Goal: Information Seeking & Learning: Learn about a topic

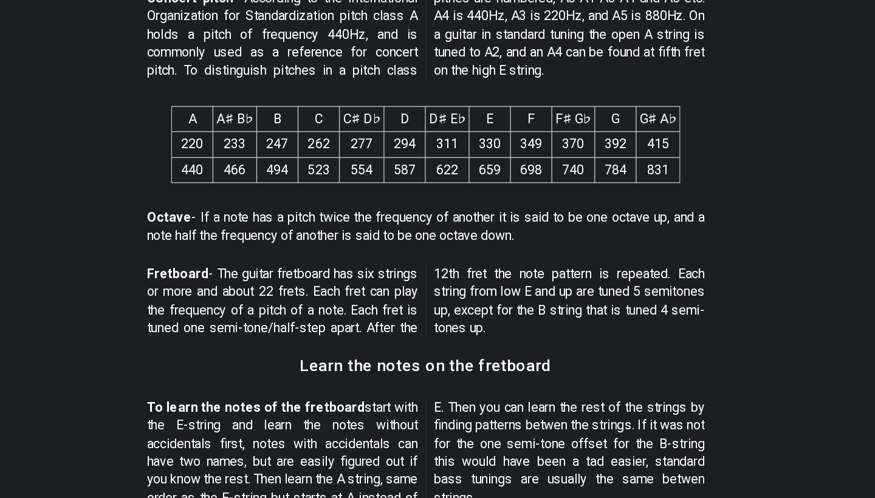
scroll to position [735, 0]
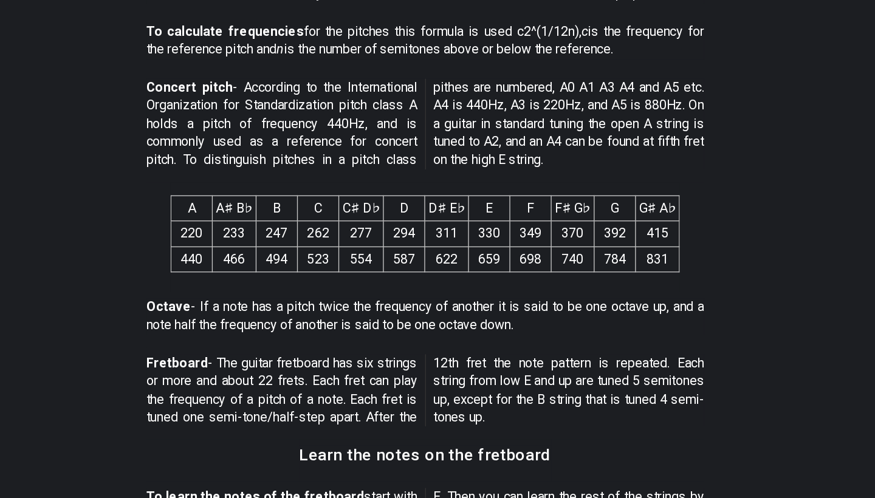
click at [391, 321] on p "Fretboard - The guitar fretboard has six strings or more and about 22 frets. Ea…" at bounding box center [437, 348] width 418 height 55
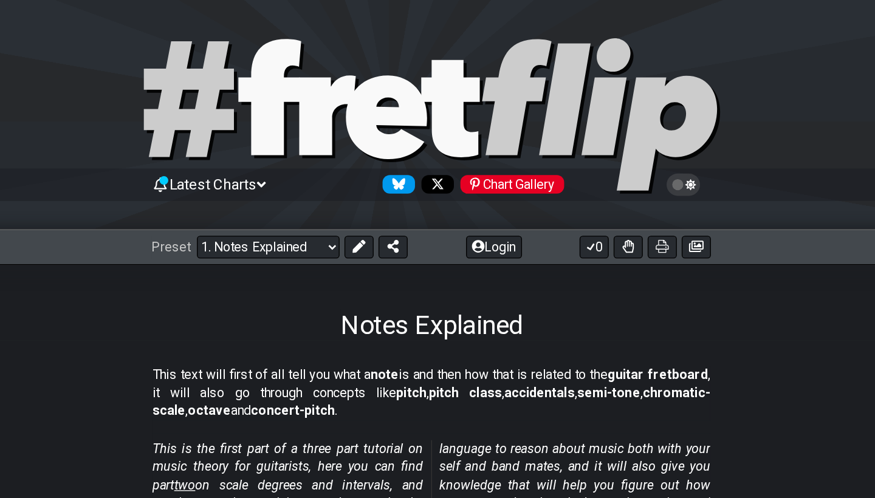
scroll to position [0, 0]
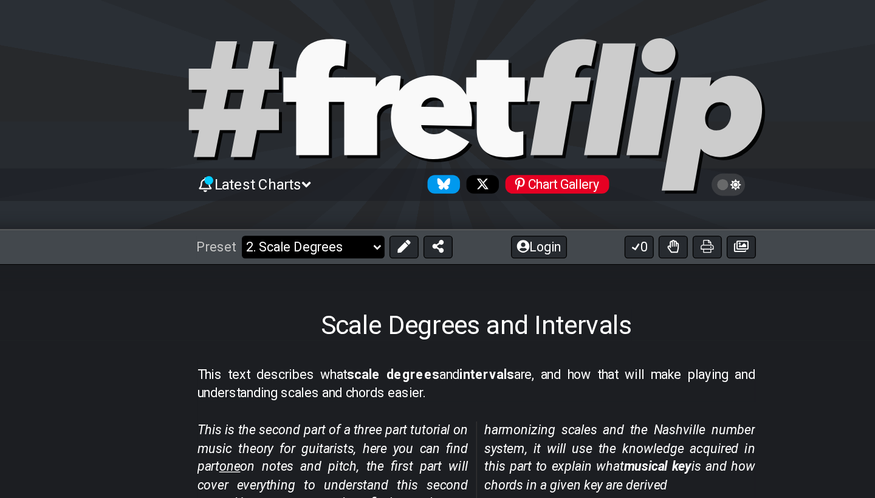
click at [262, 182] on select "Welcome to #fretflip! Initial Preset Custom Preset Minor Pentatonic Major Penta…" at bounding box center [315, 185] width 107 height 17
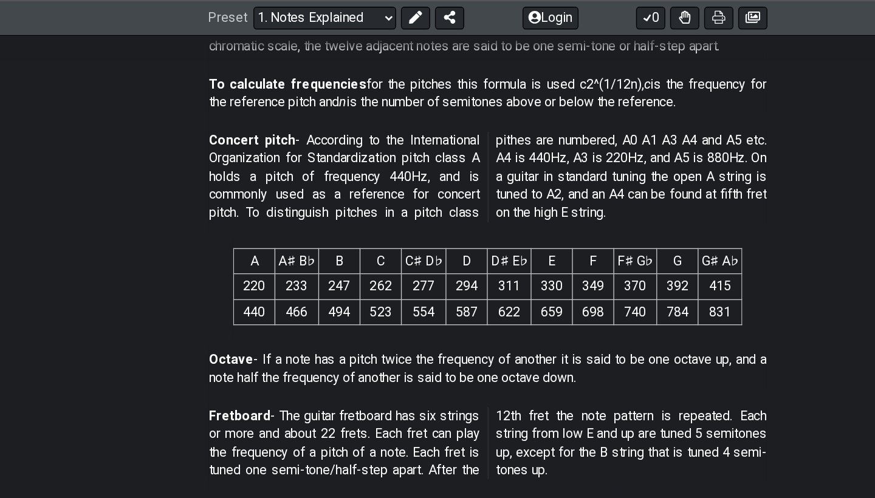
scroll to position [730, 0]
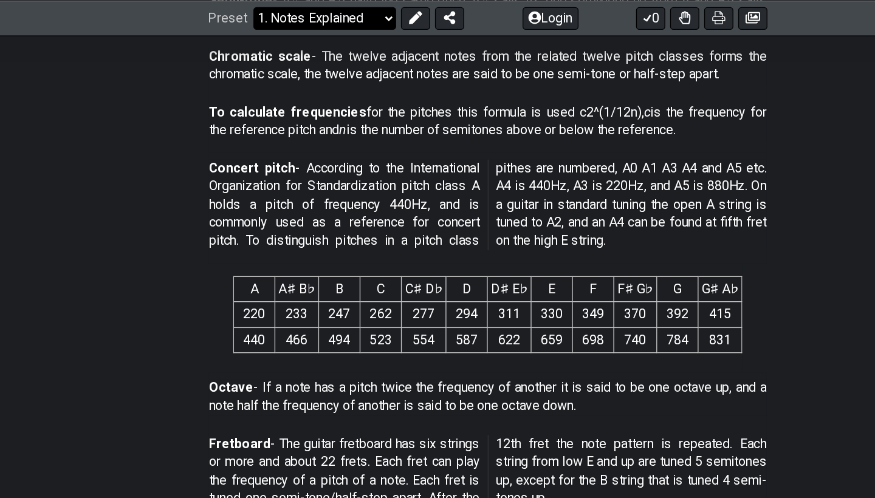
click at [276, 15] on select "Welcome to #fretflip! Initial Preset Custom Preset Minor Pentatonic Major Penta…" at bounding box center [315, 13] width 107 height 17
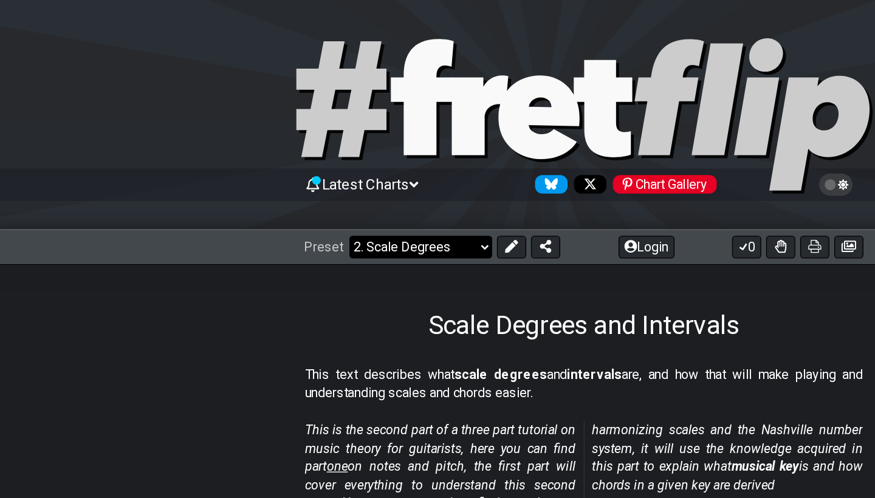
click at [320, 188] on select "Welcome to #fretflip! Initial Preset Custom Preset Minor Pentatonic Major Penta…" at bounding box center [315, 185] width 107 height 17
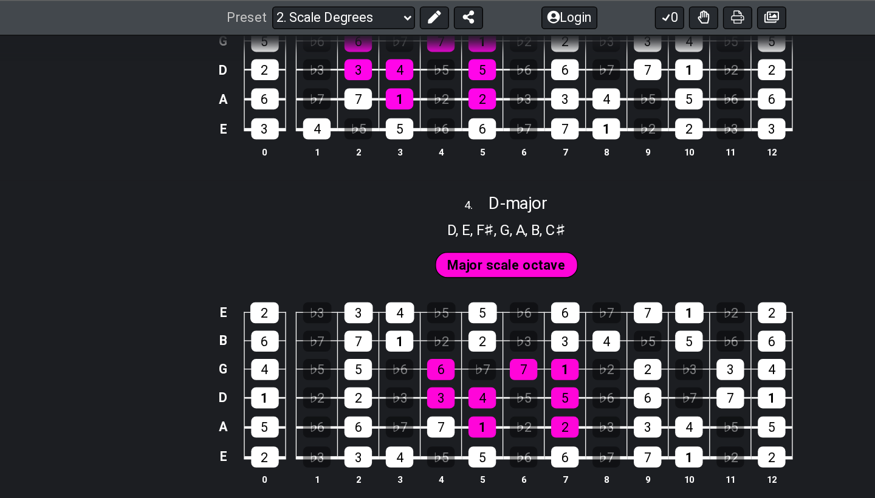
scroll to position [1629, 0]
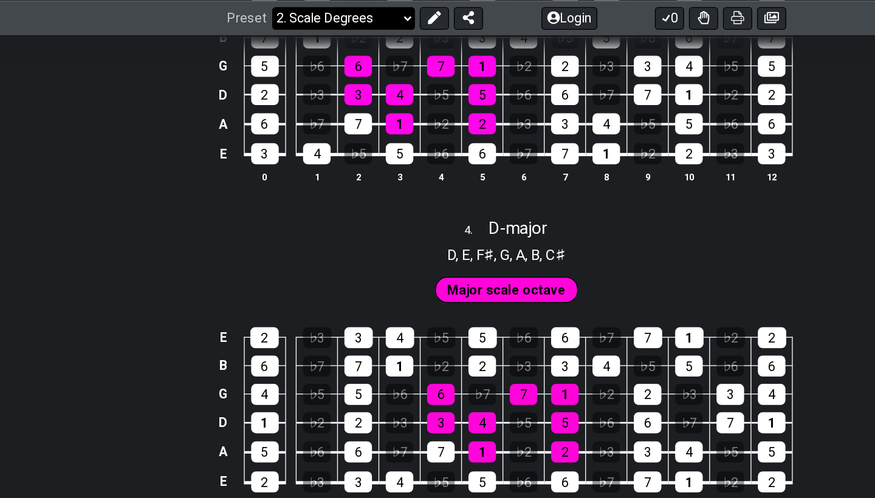
click at [272, 5] on select "Welcome to #fretflip! Initial Preset Custom Preset Minor Pentatonic Major Penta…" at bounding box center [315, 13] width 107 height 17
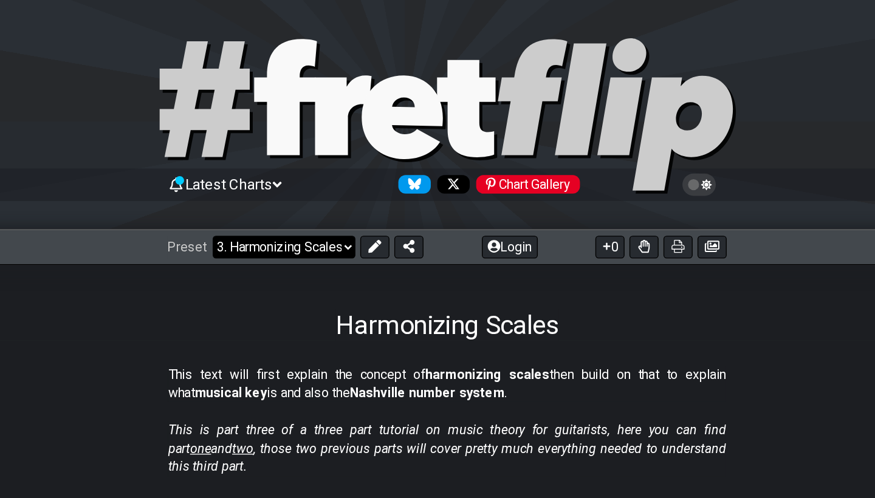
click at [262, 180] on select "Welcome to #fretflip! Initial Preset Custom Preset Minor Pentatonic Major Penta…" at bounding box center [315, 185] width 107 height 17
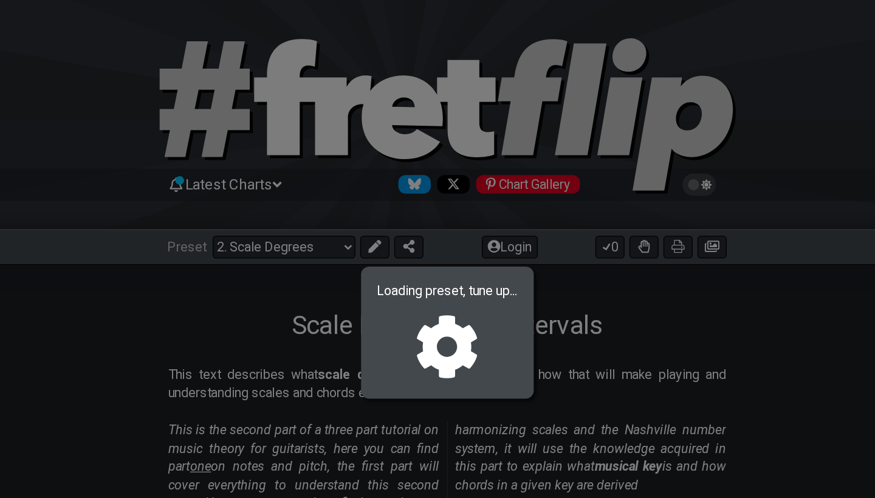
select select "/guitar-scales"
select select "C"
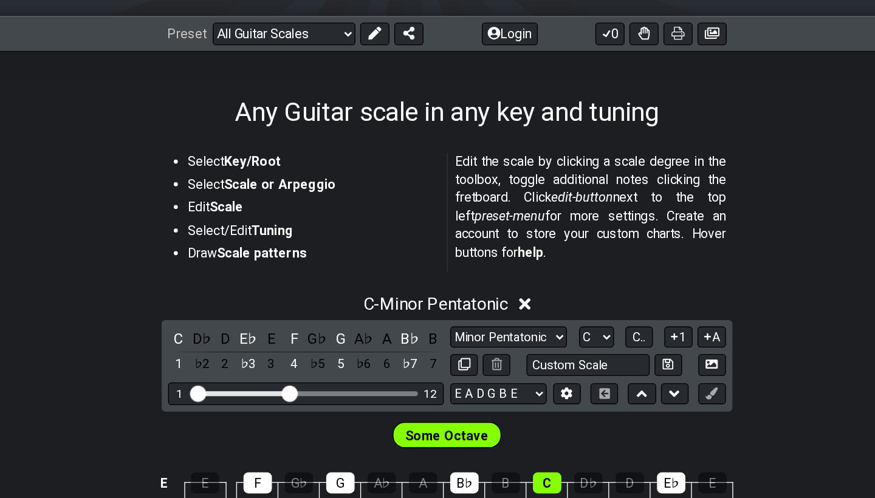
scroll to position [154, 0]
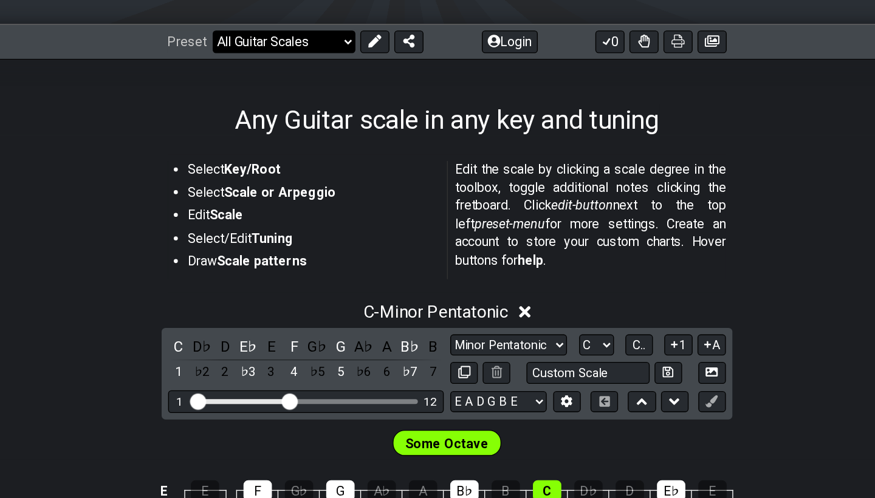
click at [262, 26] on select "Welcome to #fretflip! Initial Preset Custom Preset Minor Pentatonic Major Penta…" at bounding box center [315, 31] width 107 height 17
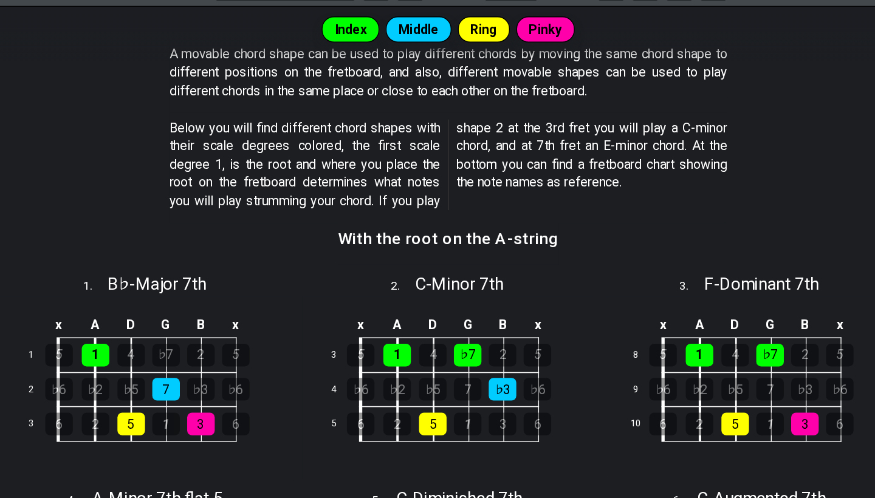
scroll to position [225, 0]
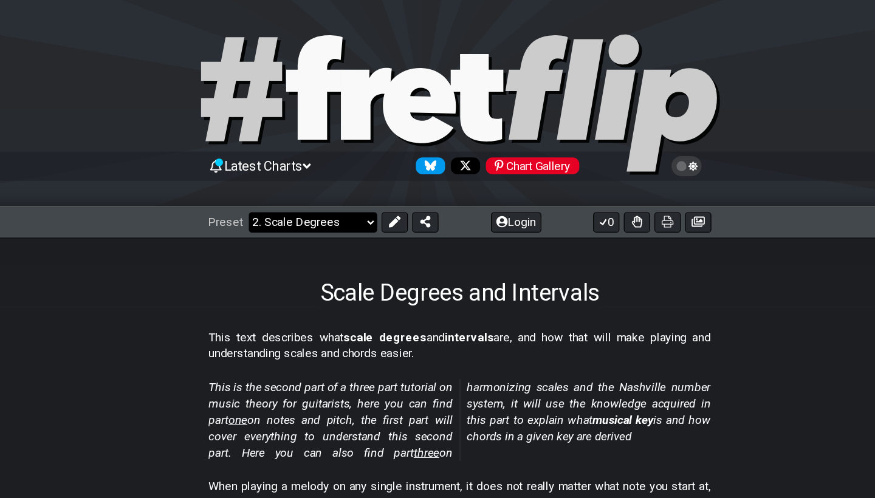
click at [262, 182] on select "Welcome to #fretflip! Initial Preset Custom Preset Minor Pentatonic Major Penta…" at bounding box center [315, 185] width 107 height 17
select select "/welcome"
select select "C"
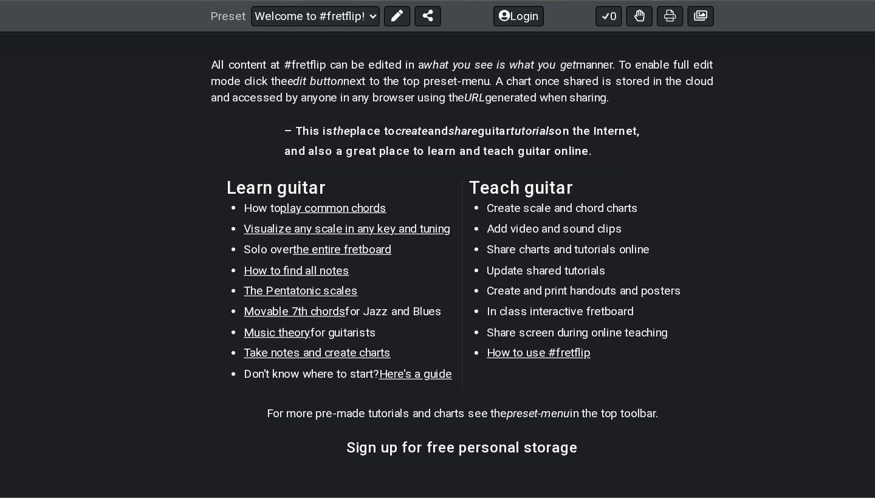
scroll to position [537, 0]
